Goal: Task Accomplishment & Management: Use online tool/utility

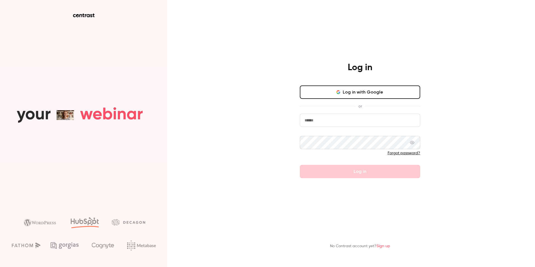
click at [348, 94] on button "Log in with Google" at bounding box center [360, 91] width 120 height 13
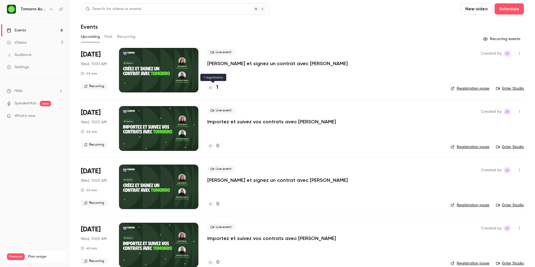
click at [217, 86] on h4 "1" at bounding box center [217, 88] width 2 height 8
click at [458, 89] on link "Registration page" at bounding box center [469, 89] width 39 height 6
